Goal: Check status

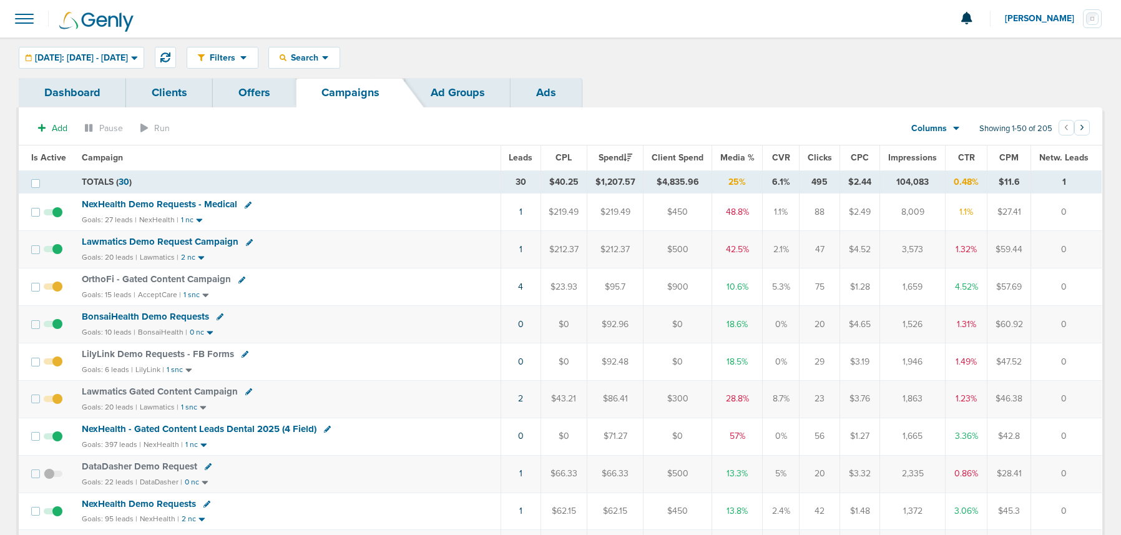
click at [57, 405] on span at bounding box center [53, 405] width 19 height 0
click at [53, 401] on input "checkbox" at bounding box center [53, 401] width 0 height 0
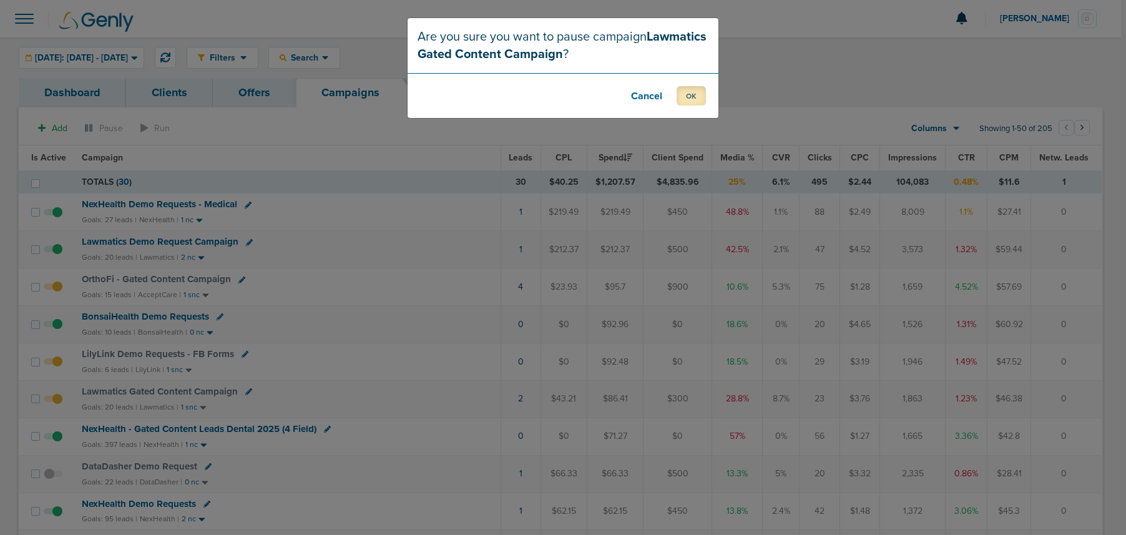
click at [695, 102] on button "OK" at bounding box center [691, 95] width 29 height 19
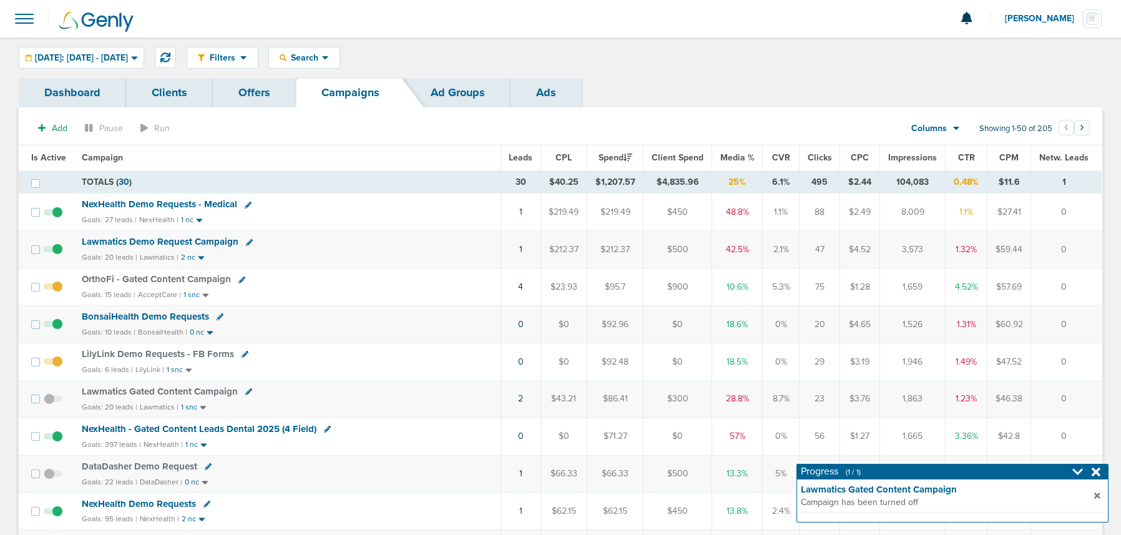
click at [157, 241] on span "Lawmatics Demo Request Campaign" at bounding box center [160, 241] width 157 height 11
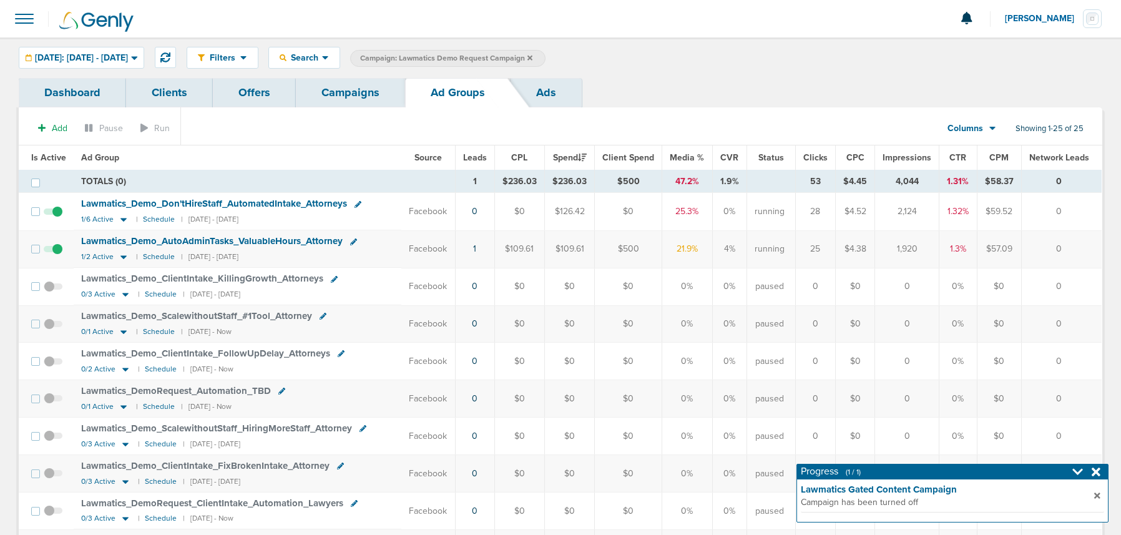
click at [54, 218] on span at bounding box center [53, 218] width 19 height 0
click at [53, 214] on input "checkbox" at bounding box center [53, 214] width 0 height 0
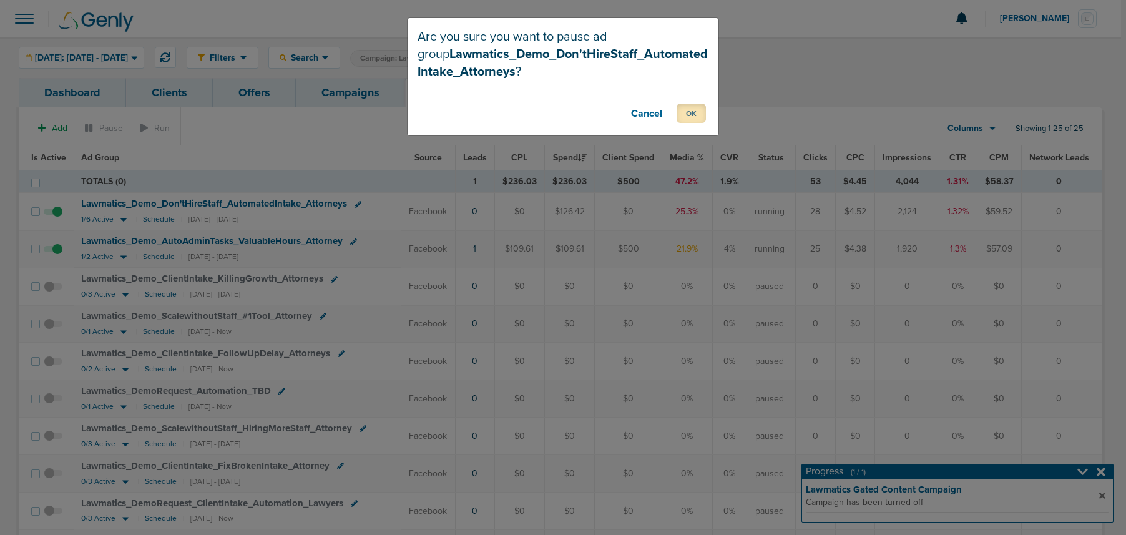
click at [694, 115] on button "OK" at bounding box center [691, 113] width 29 height 19
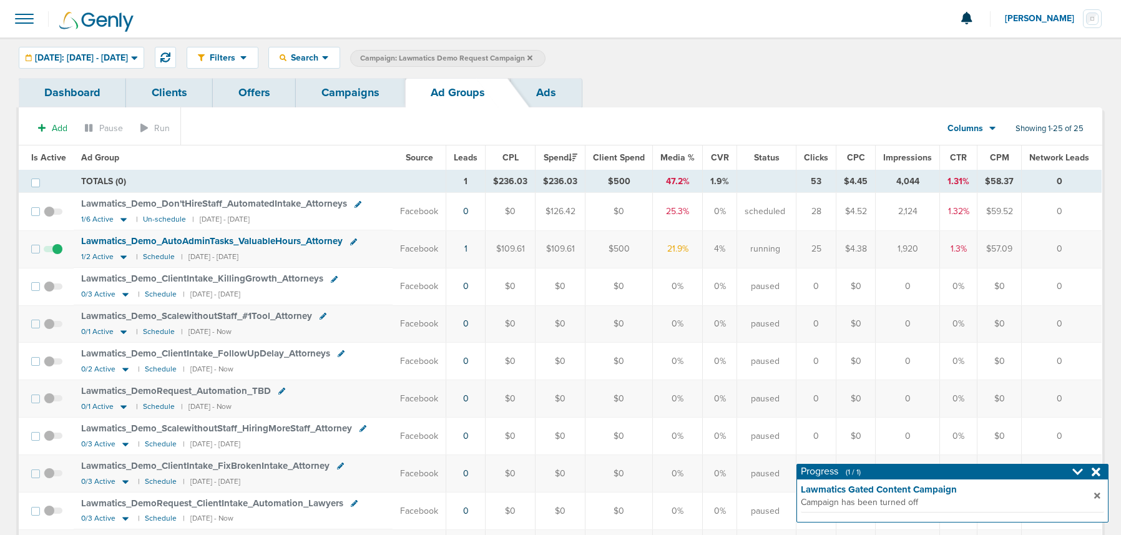
click at [205, 246] on span "Lawmatics_ Demo_ AutoAdminTasks_ ValuableHours_ Attorney" at bounding box center [212, 240] width 262 height 11
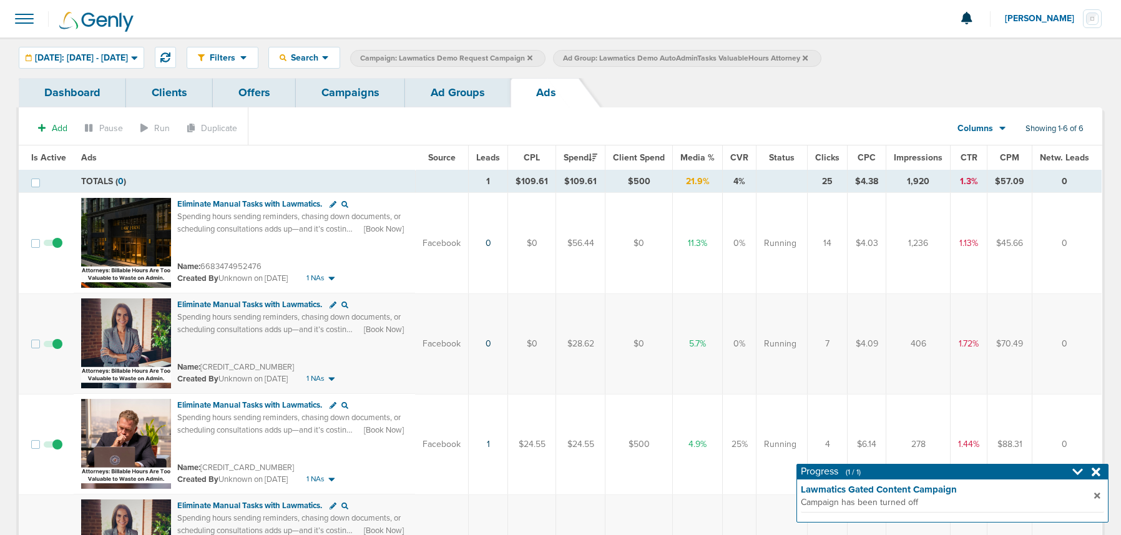
click at [493, 153] on span "Leads" at bounding box center [488, 157] width 24 height 11
